Goal: Information Seeking & Learning: Check status

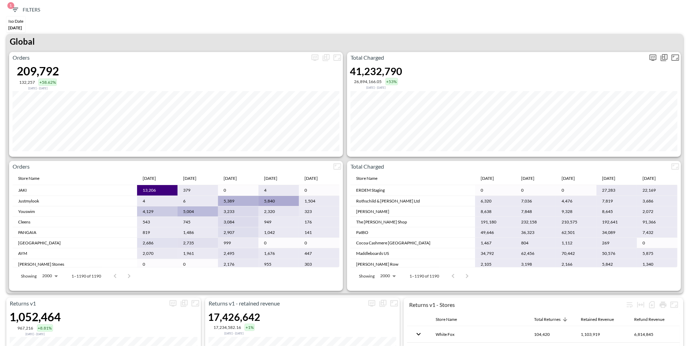
click at [655, 54] on icon "more" at bounding box center [653, 57] width 7 height 6
click at [597, 108] on body "BI.P.EYE, Interactive Analytics Dashboards 1 Filters Iso Date May 01, 2025 Retu…" at bounding box center [345, 173] width 691 height 346
click at [588, 128] on div "Days" at bounding box center [587, 128] width 9 height 6
type input "Days"
click at [555, 27] on div at bounding box center [345, 173] width 691 height 346
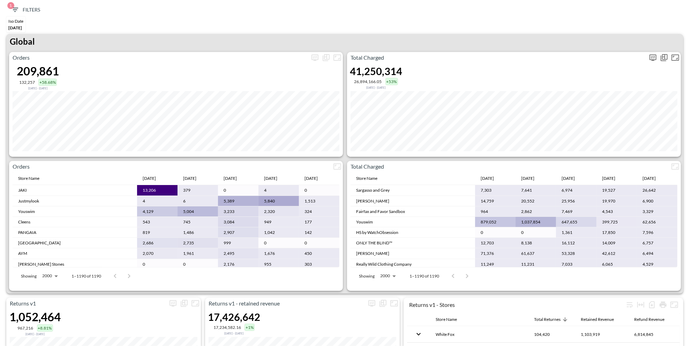
click at [651, 60] on icon "more" at bounding box center [653, 57] width 8 height 8
click at [595, 118] on body "BI.P.EYE, Interactive Analytics Dashboards 1 Filters Iso Date [DATE] Returns v2…" at bounding box center [345, 173] width 691 height 346
click at [589, 130] on div "Days" at bounding box center [587, 128] width 9 height 6
type input "Days"
click at [548, 21] on div at bounding box center [345, 173] width 691 height 346
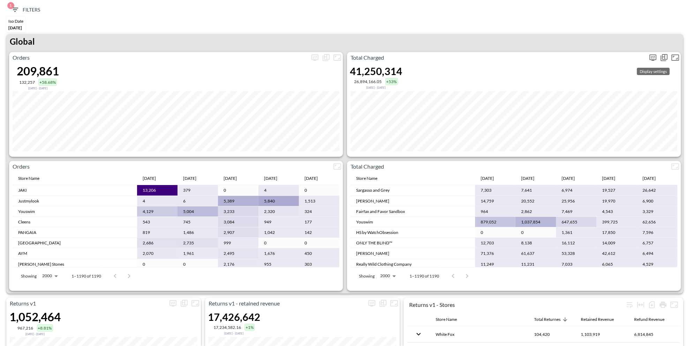
click at [654, 59] on icon "more" at bounding box center [653, 57] width 7 height 6
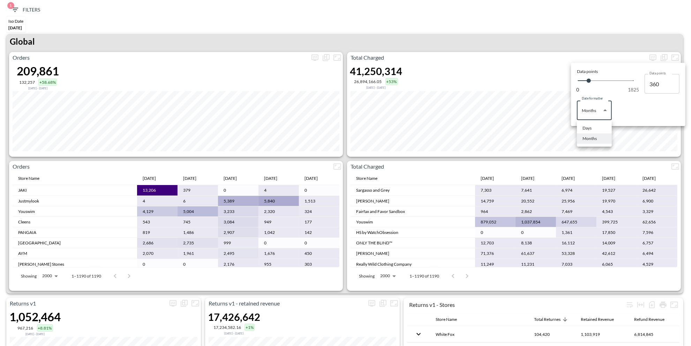
click at [582, 109] on body "BI.P.EYE, Interactive Analytics Dashboards 1 Filters Iso Date [DATE] Returns v2…" at bounding box center [345, 173] width 691 height 346
click at [595, 127] on li "Days" at bounding box center [594, 128] width 35 height 10
type input "Days"
click at [495, 19] on div at bounding box center [345, 173] width 691 height 346
